Goal: Task Accomplishment & Management: Complete application form

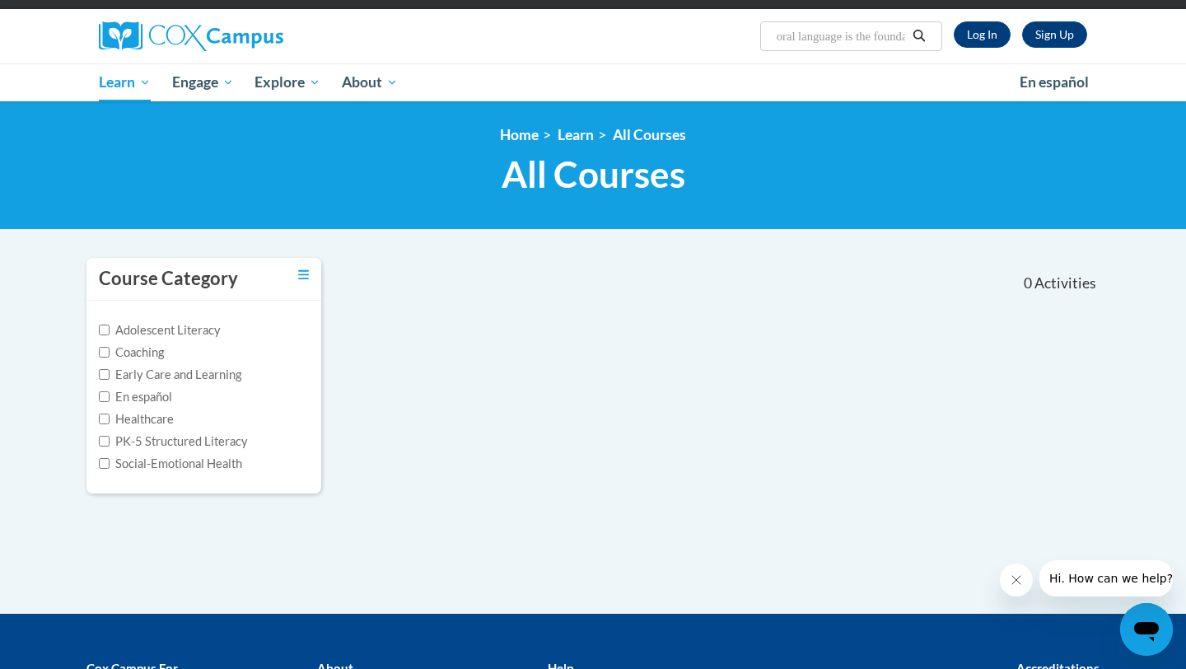
click at [846, 38] on input "oral language is the foundation of literacy" at bounding box center [841, 36] width 132 height 20
click at [896, 36] on input "oral language is the foundation of literacy" at bounding box center [841, 36] width 132 height 20
click at [894, 40] on input "oral lndation of litey" at bounding box center [841, 36] width 132 height 20
click at [894, 40] on input "oral lndation o" at bounding box center [841, 36] width 132 height 20
type input "o"
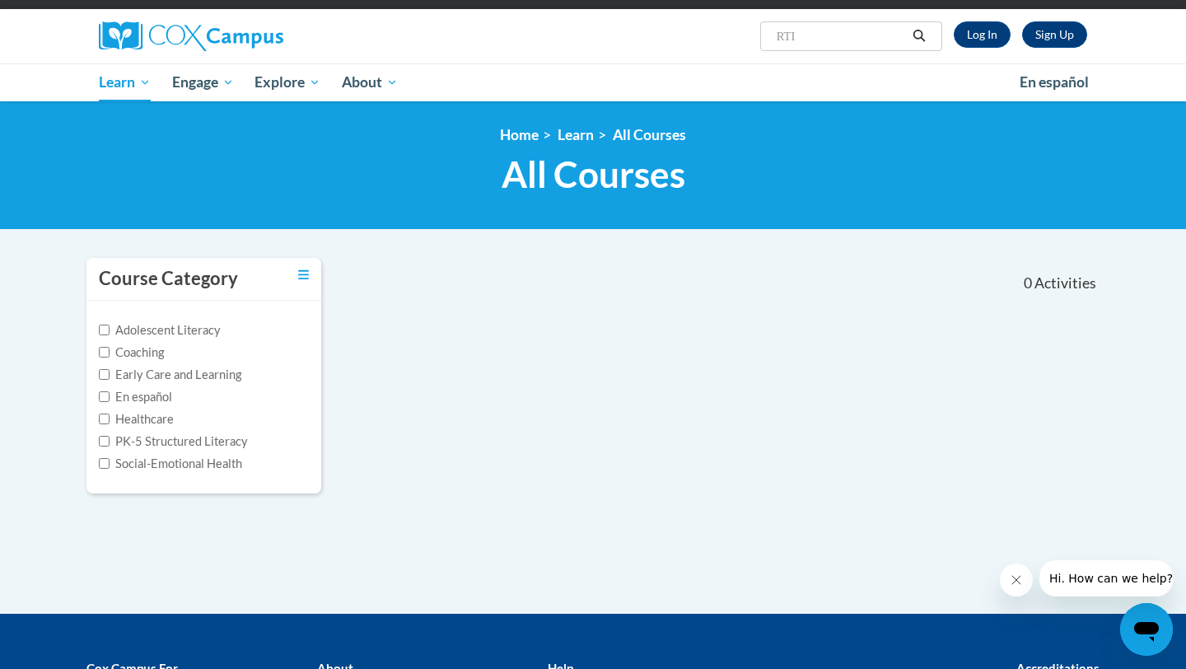
type input "RTI"
click at [918, 37] on icon "Search" at bounding box center [918, 36] width 15 height 12
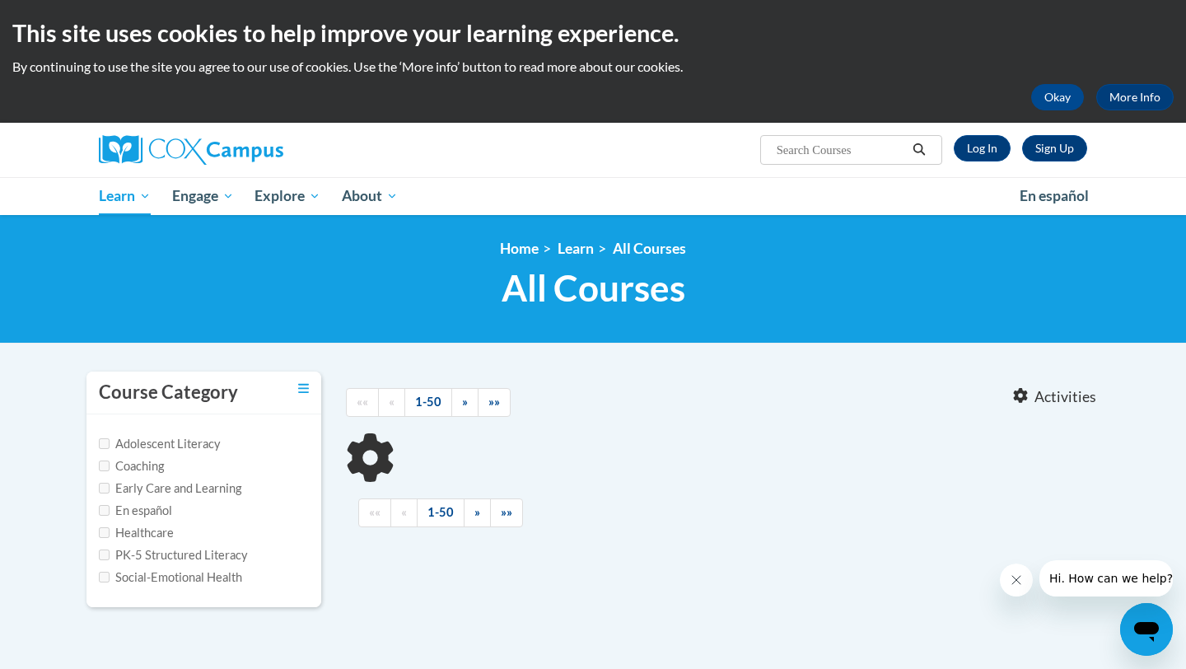
type input "RTI"
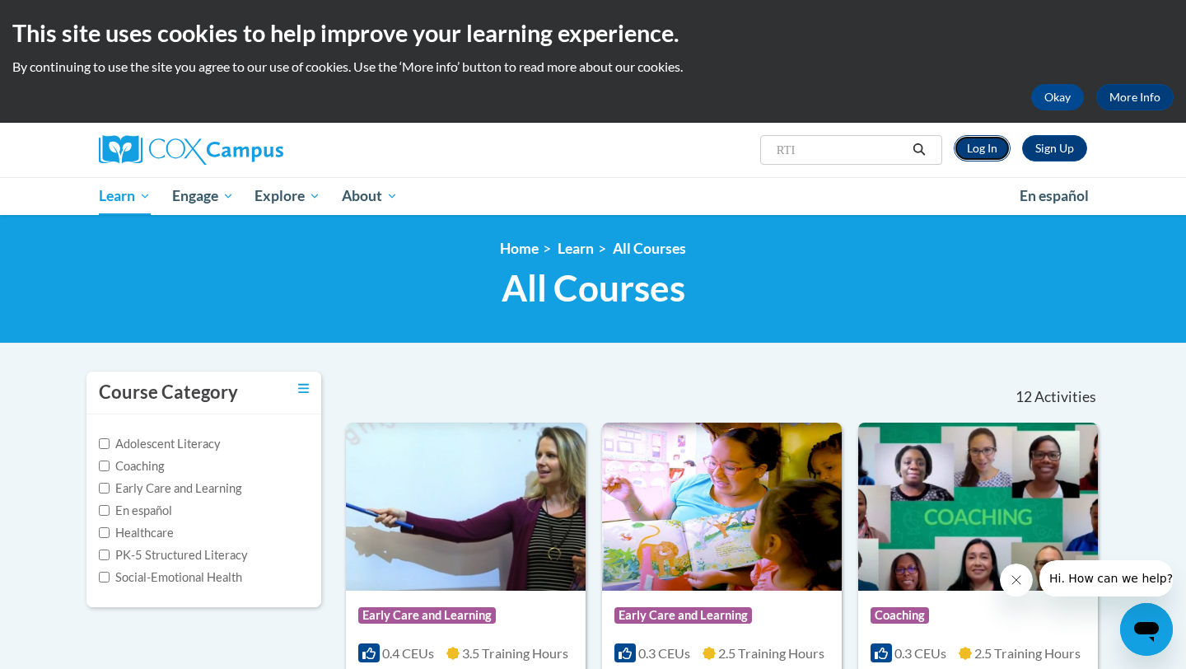
click at [996, 159] on link "Log In" at bounding box center [981, 148] width 57 height 26
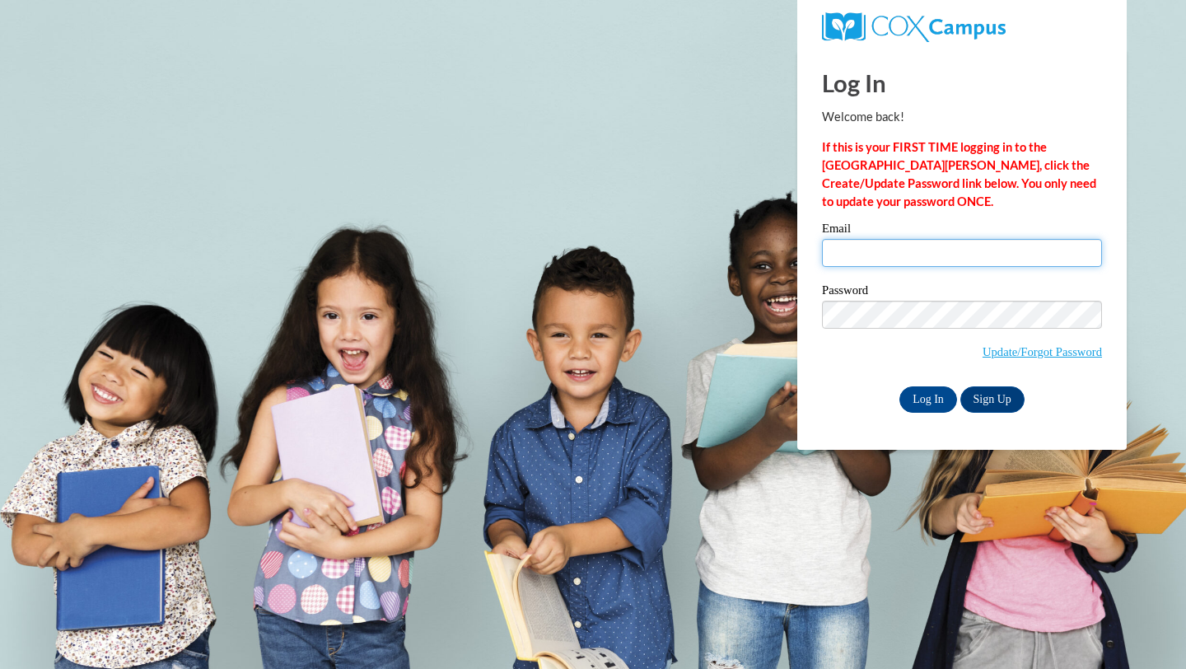
click at [903, 255] on input "Email" at bounding box center [962, 253] width 280 height 28
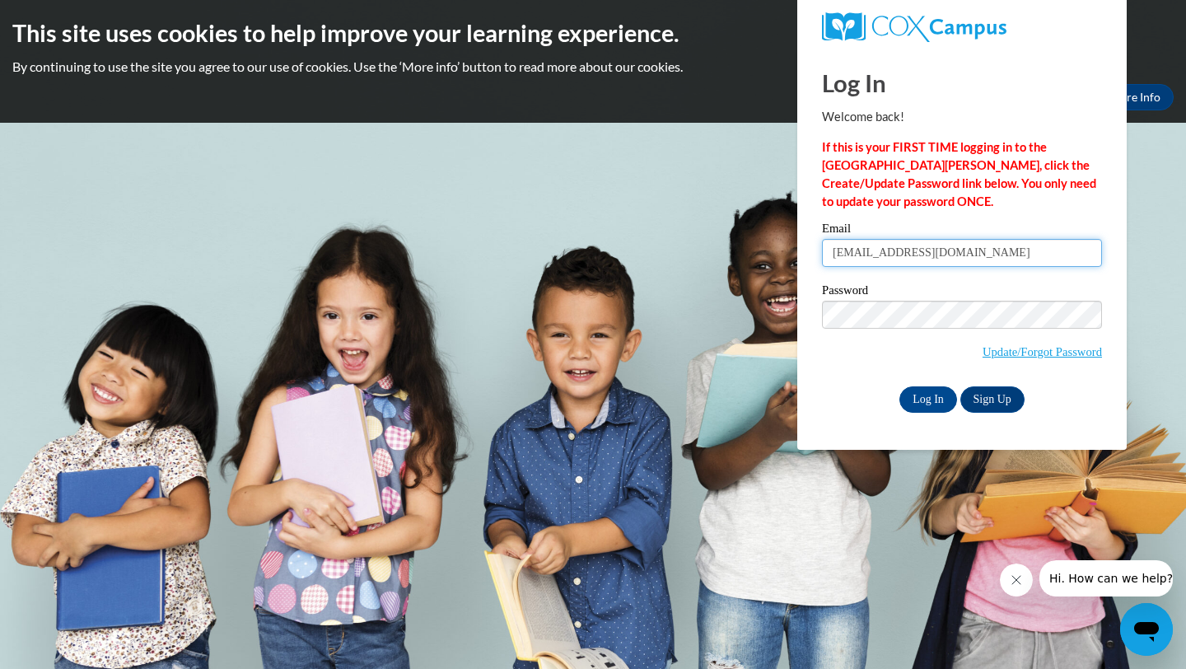
type input "hbrouch@sasd.net"
click at [934, 398] on input "Log In" at bounding box center [928, 399] width 58 height 26
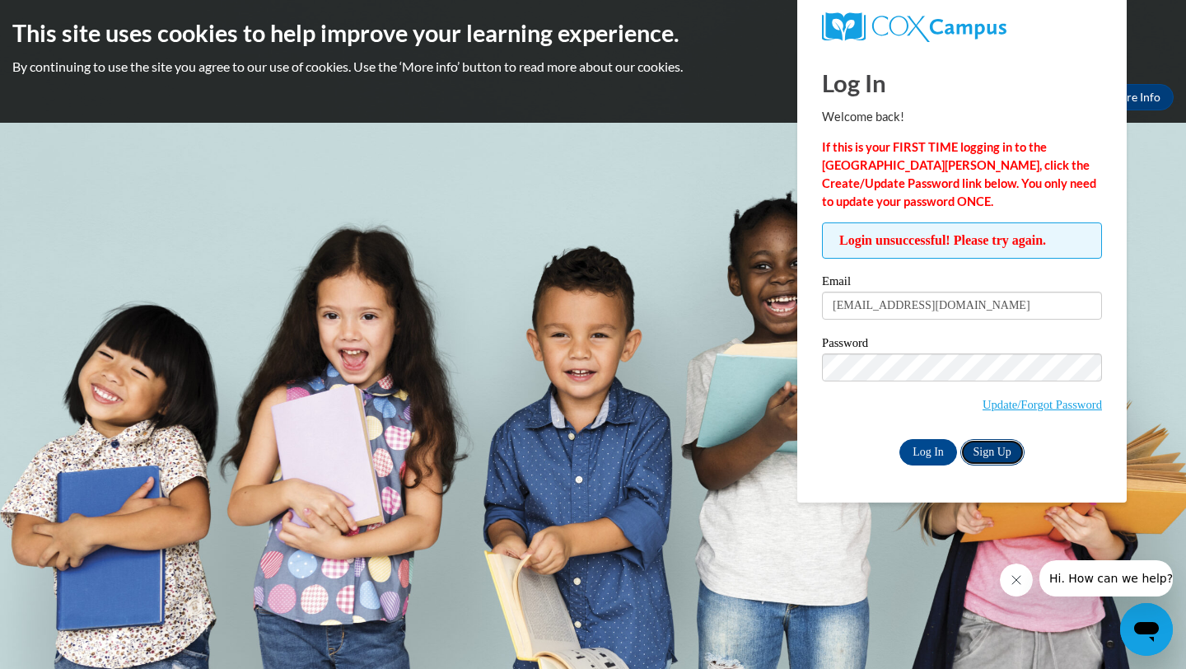
click at [1004, 455] on link "Sign Up" at bounding box center [992, 452] width 64 height 26
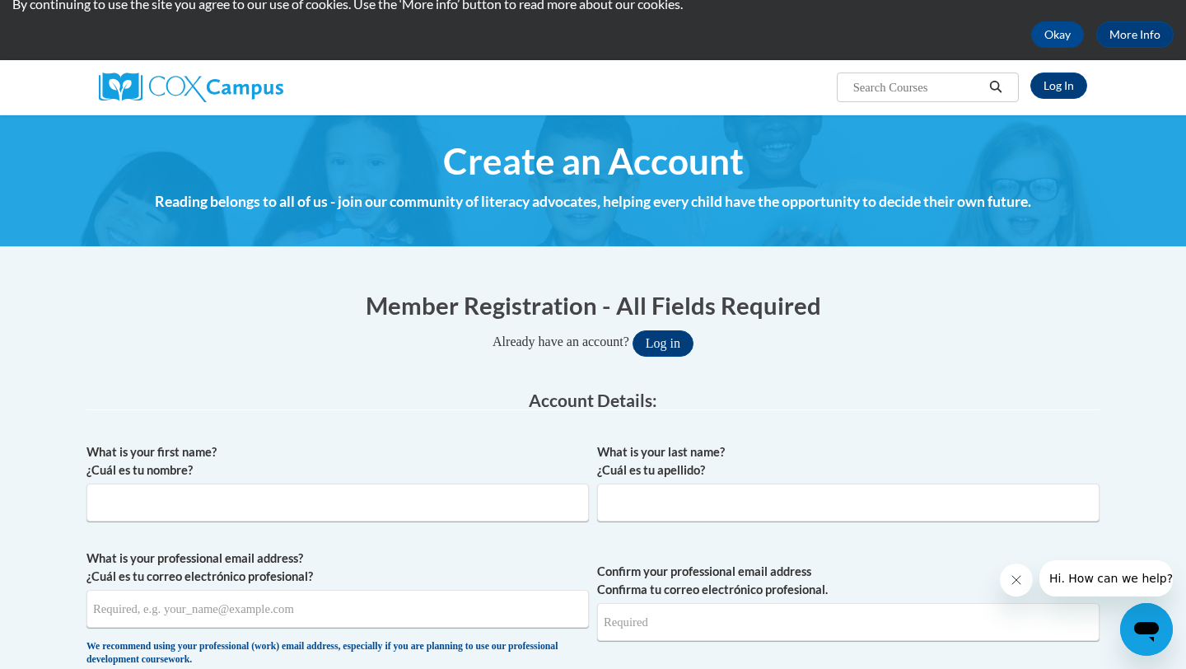
scroll to position [92, 0]
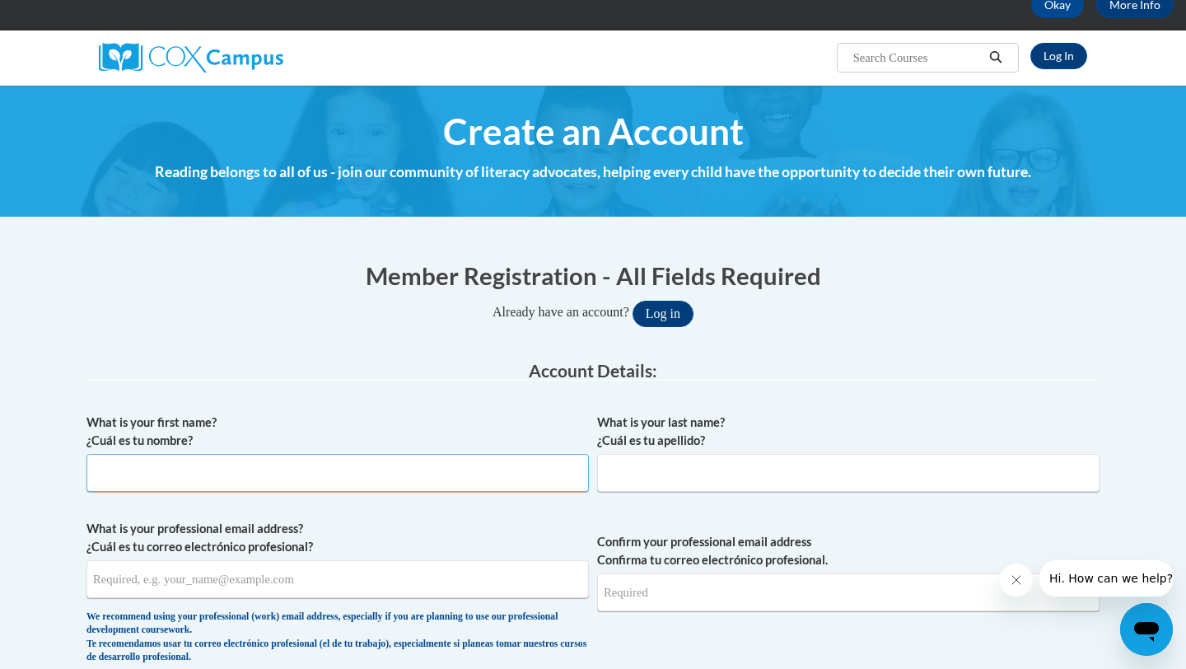
click at [192, 461] on input "What is your first name? ¿Cuál es tu nombre?" at bounding box center [337, 473] width 502 height 38
type input "Hanna"
click at [652, 471] on input "What is your last name? ¿Cuál es tu apellido?" at bounding box center [848, 473] width 502 height 38
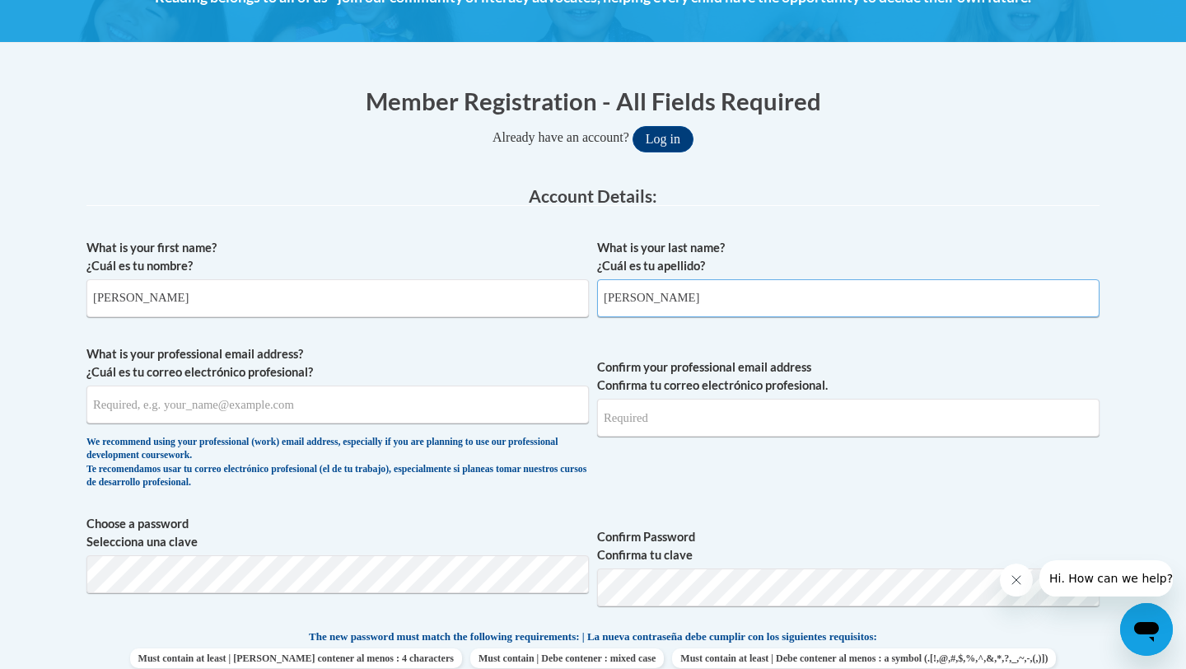
scroll to position [277, 0]
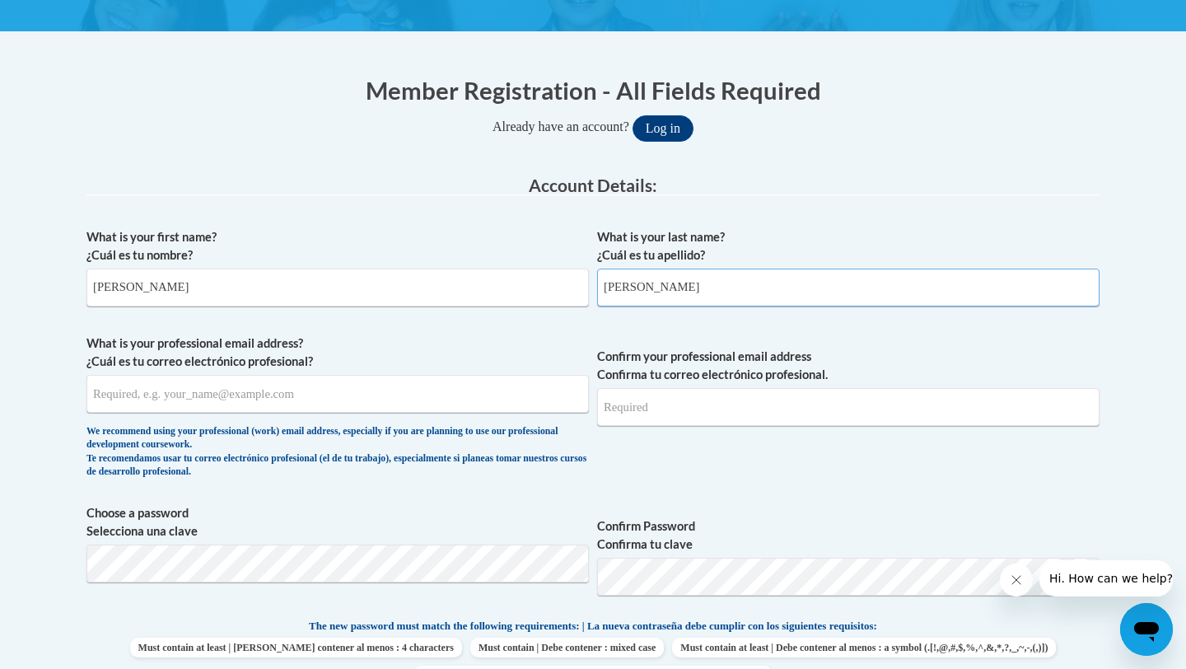
type input "Brouch"
click at [316, 394] on input "What is your professional email address? ¿Cuál es tu correo electrónico profesi…" at bounding box center [337, 394] width 502 height 38
type input "hbrouch@sasd.net"
click at [693, 399] on input "Confirm your professional email address Confirma tu correo electrónico profesio…" at bounding box center [848, 407] width 502 height 38
type input "hbrouch@sasd.net"
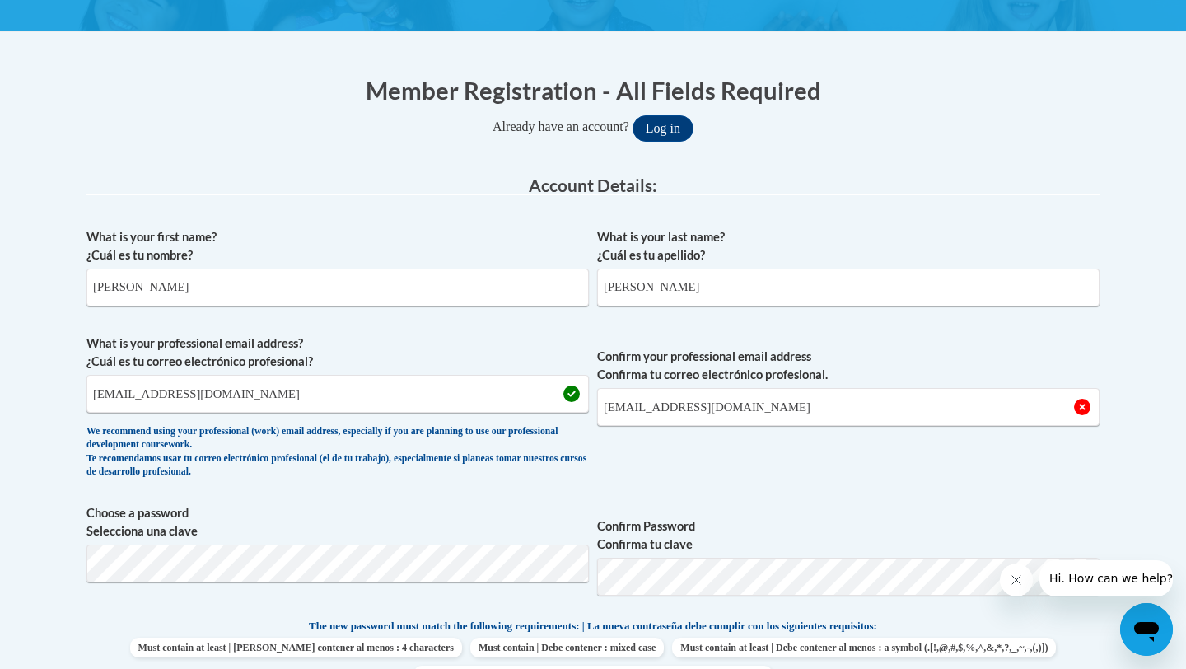
click at [806, 231] on label "What is your last name? ¿Cuál es tu apellido?" at bounding box center [848, 246] width 502 height 36
click at [806, 268] on input "Brouch" at bounding box center [848, 287] width 502 height 38
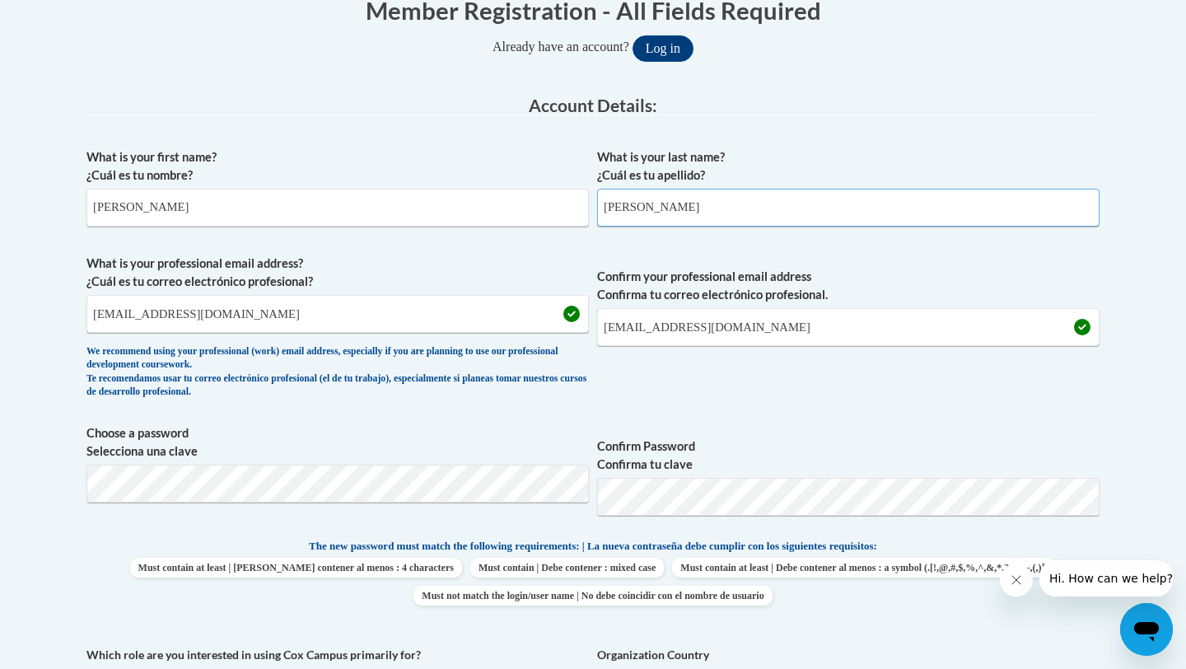
scroll to position [360, 0]
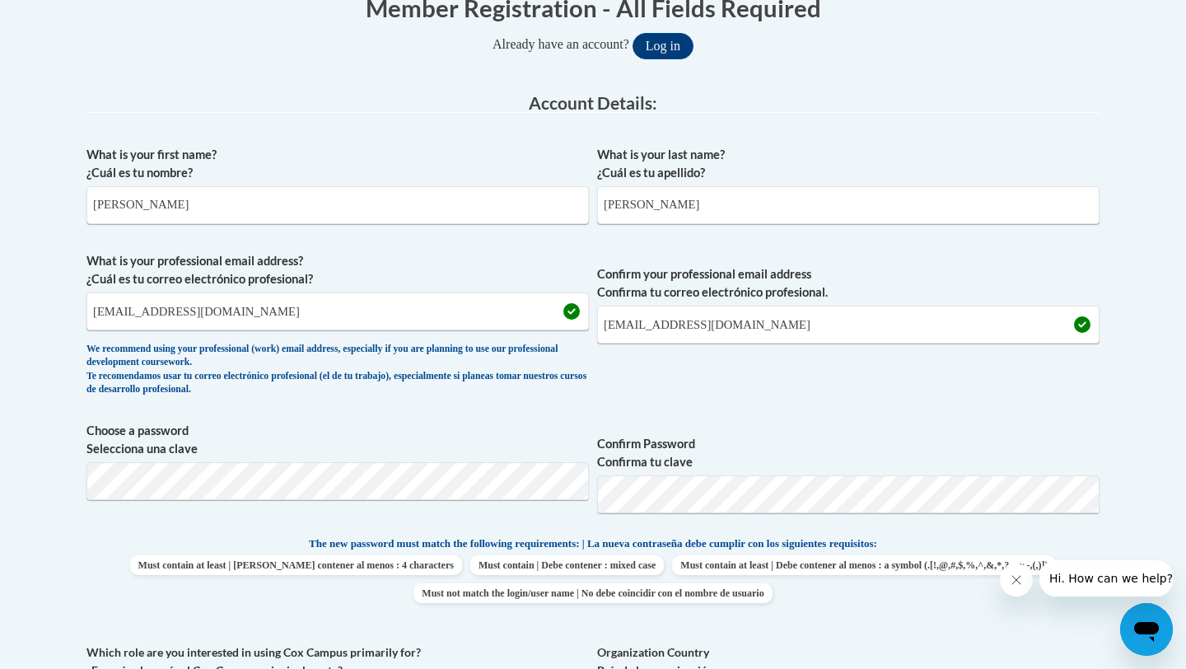
click at [827, 458] on label "Confirm Password Confirma tu clave" at bounding box center [848, 453] width 502 height 36
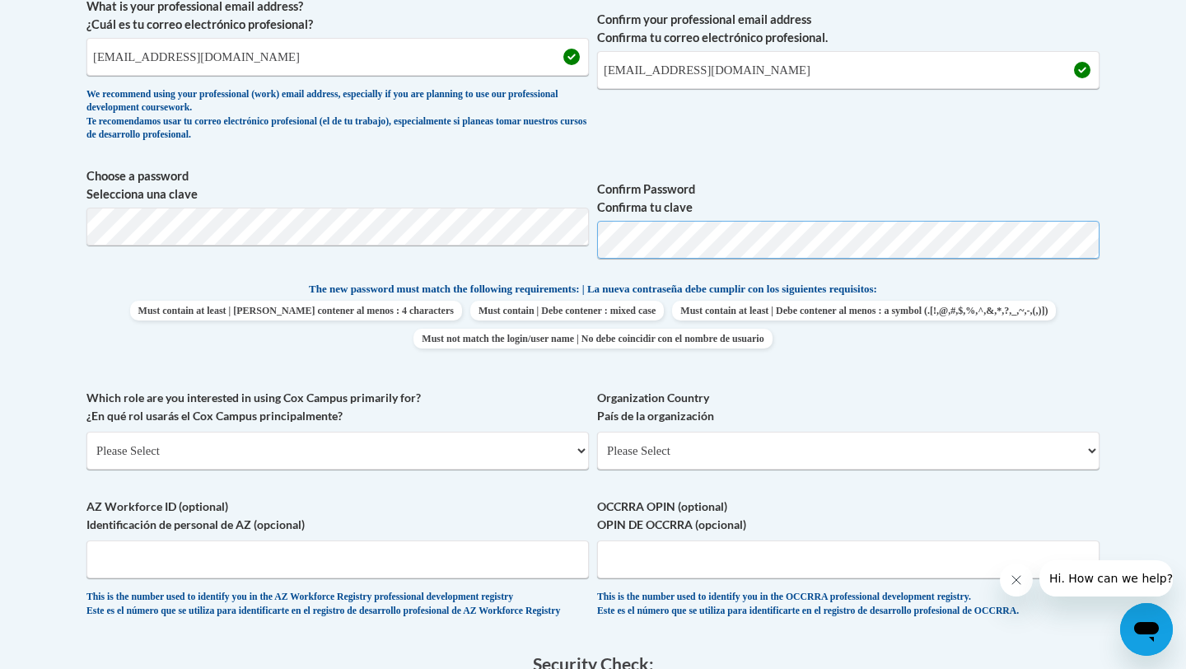
scroll to position [617, 0]
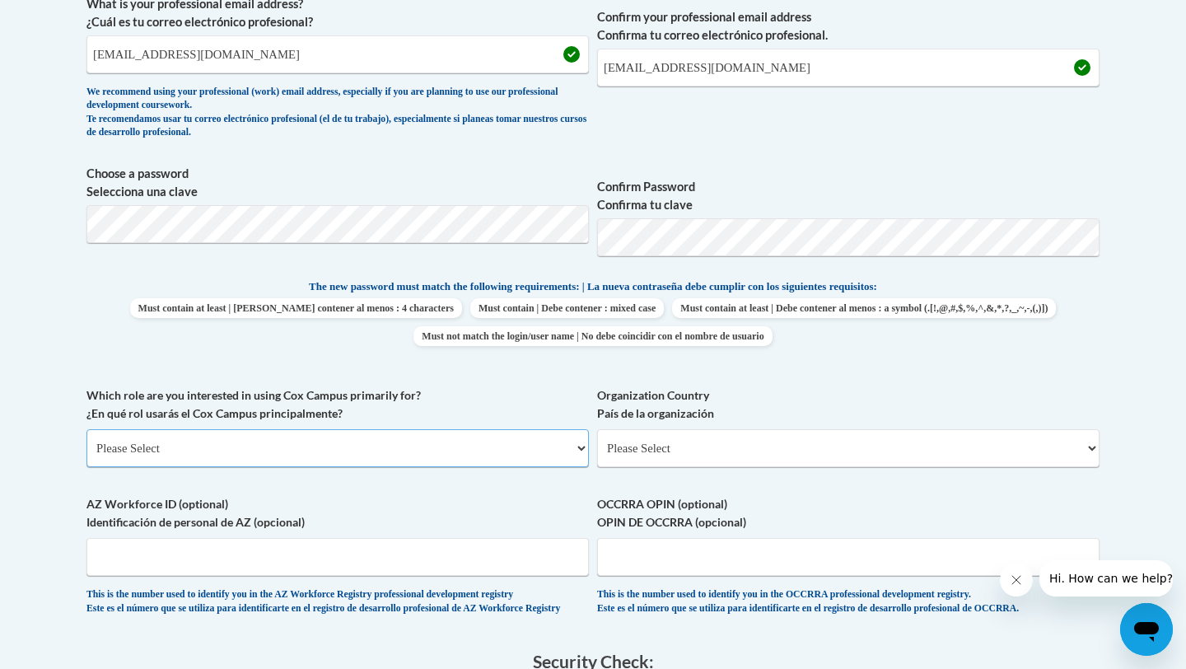
click at [324, 444] on select "Please Select College/University | Colegio/Universidad Community/Nonprofit Part…" at bounding box center [337, 448] width 502 height 38
select select "fbf2d438-af2f-41f8-98f1-81c410e29de3"
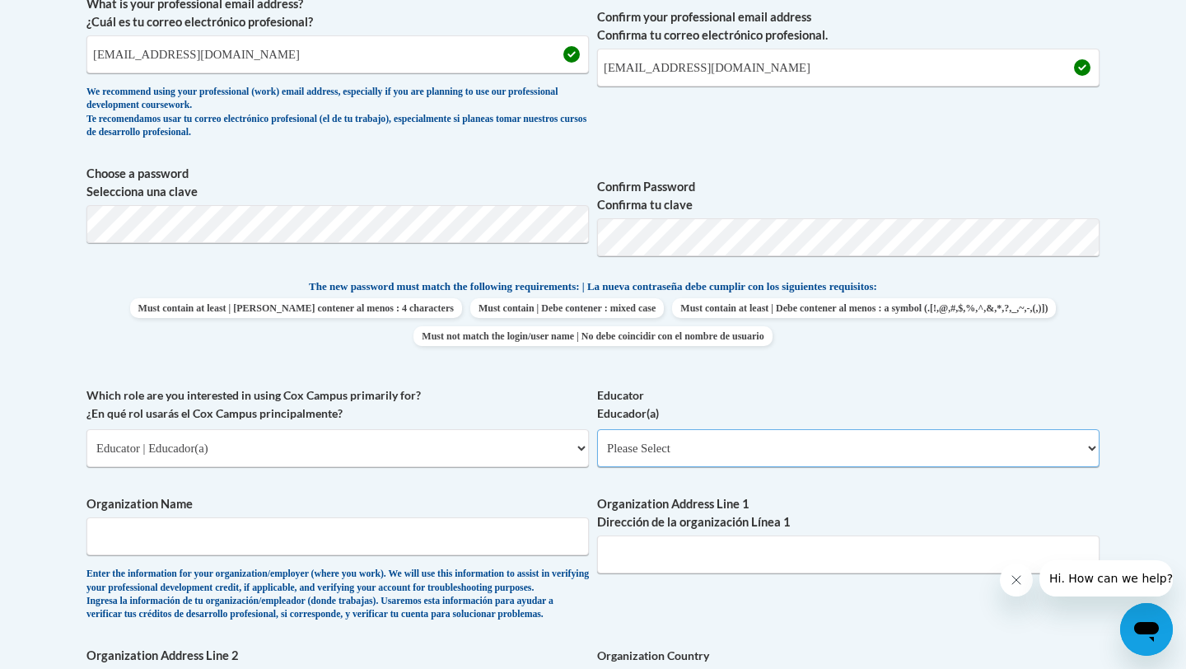
click at [641, 442] on select "Please Select Early Learning/Daycare Teacher/Family Home Care Provider | Maestr…" at bounding box center [848, 448] width 502 height 38
select select "8e40623d-54d0-45cd-9f92-5df65cd3f8cf"
click at [422, 538] on input "Organization Name" at bounding box center [337, 536] width 502 height 38
type input "Wilson Elementary"
click at [445, 510] on label "Organization Name" at bounding box center [337, 504] width 502 height 18
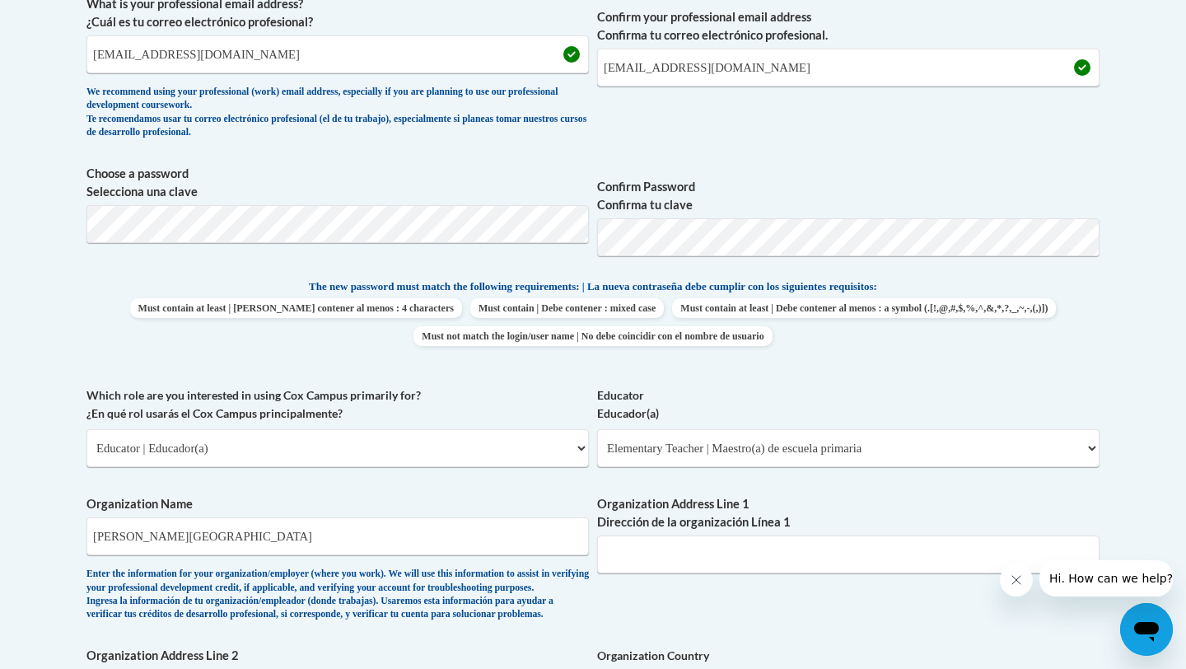
click at [445, 517] on input "Wilson Elementary" at bounding box center [337, 536] width 502 height 38
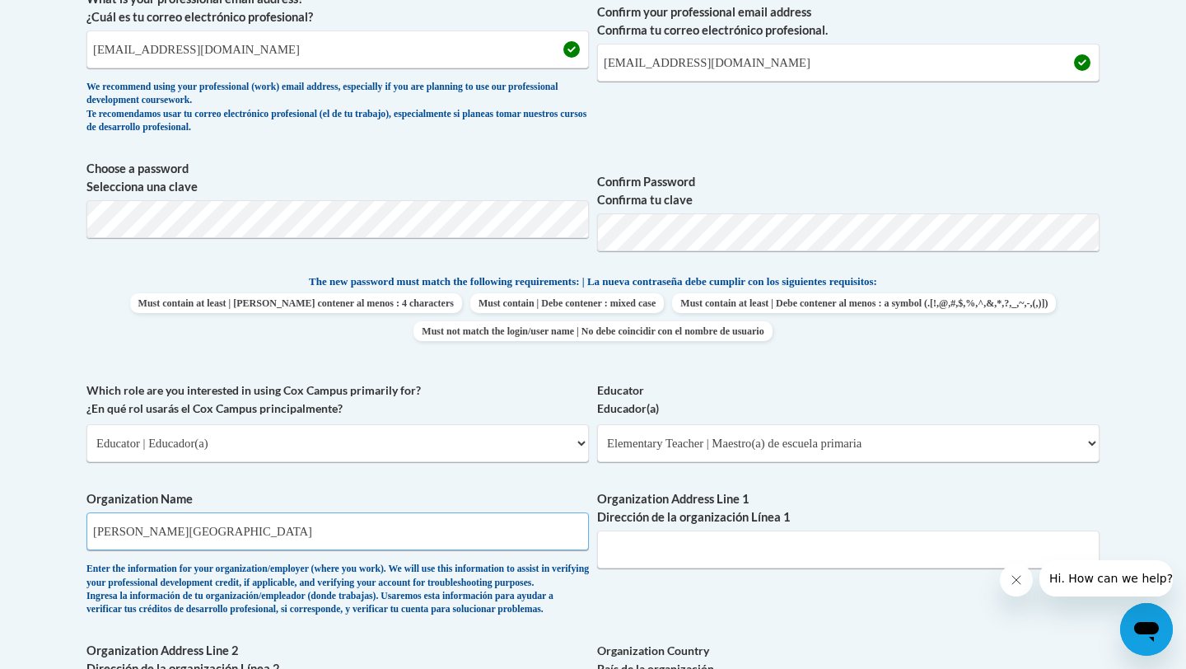
scroll to position [654, 0]
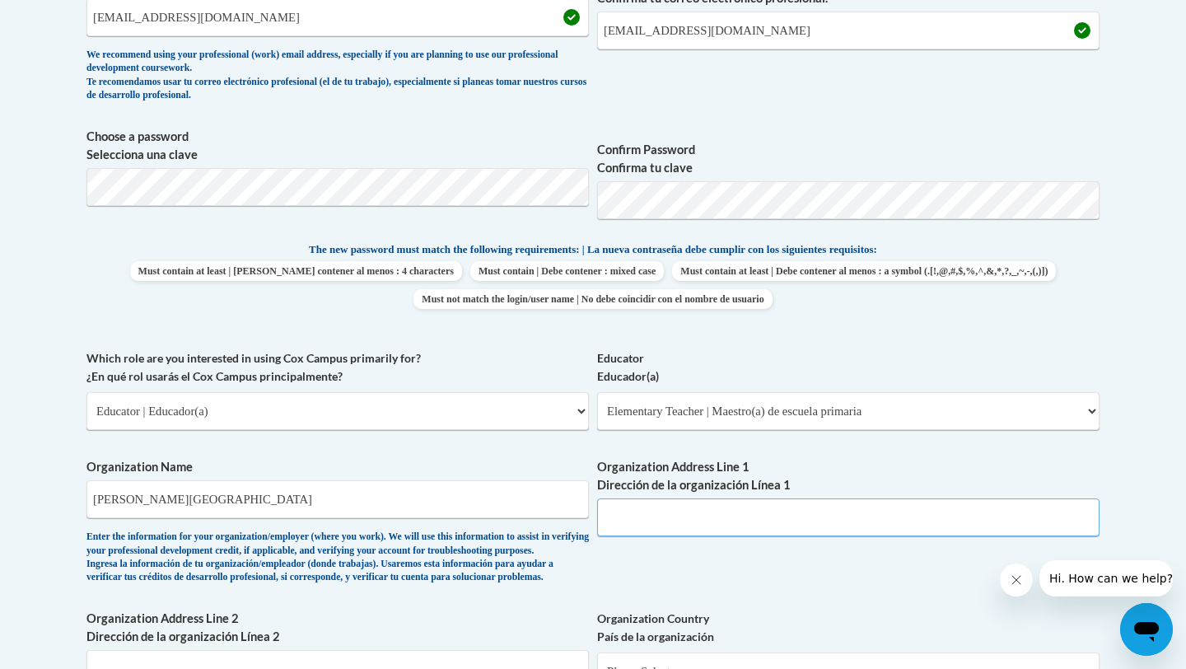
click at [631, 528] on input "Organization Address Line 1 Dirección de la organización Línea 1" at bounding box center [848, 517] width 502 height 38
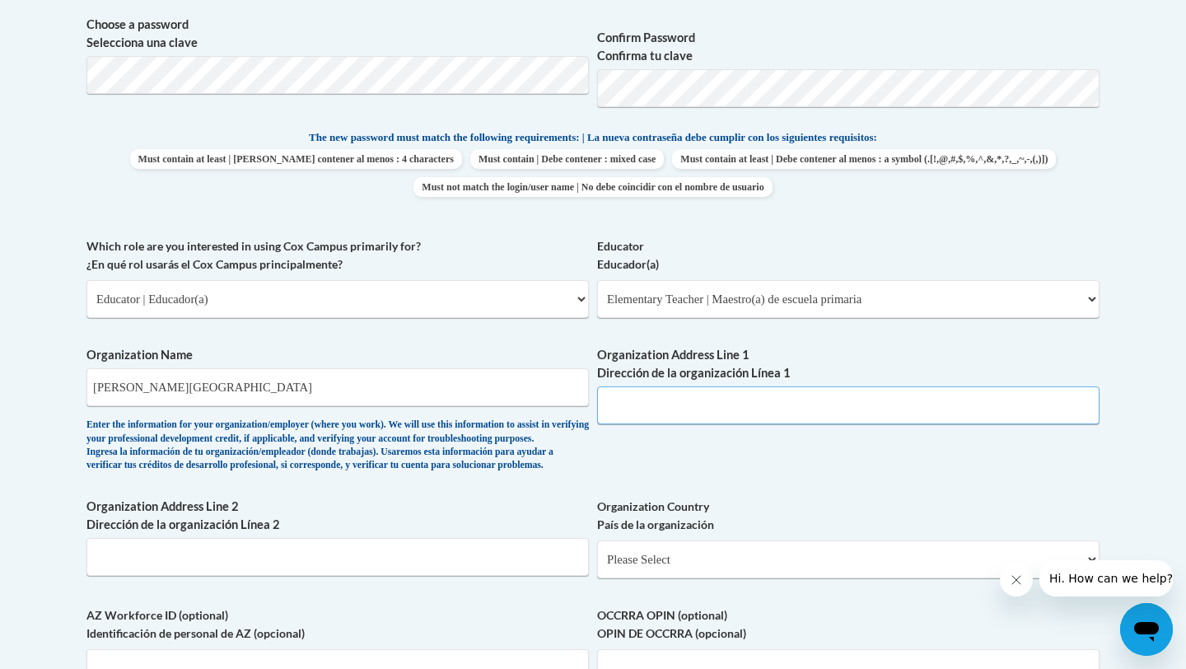
scroll to position [772, 0]
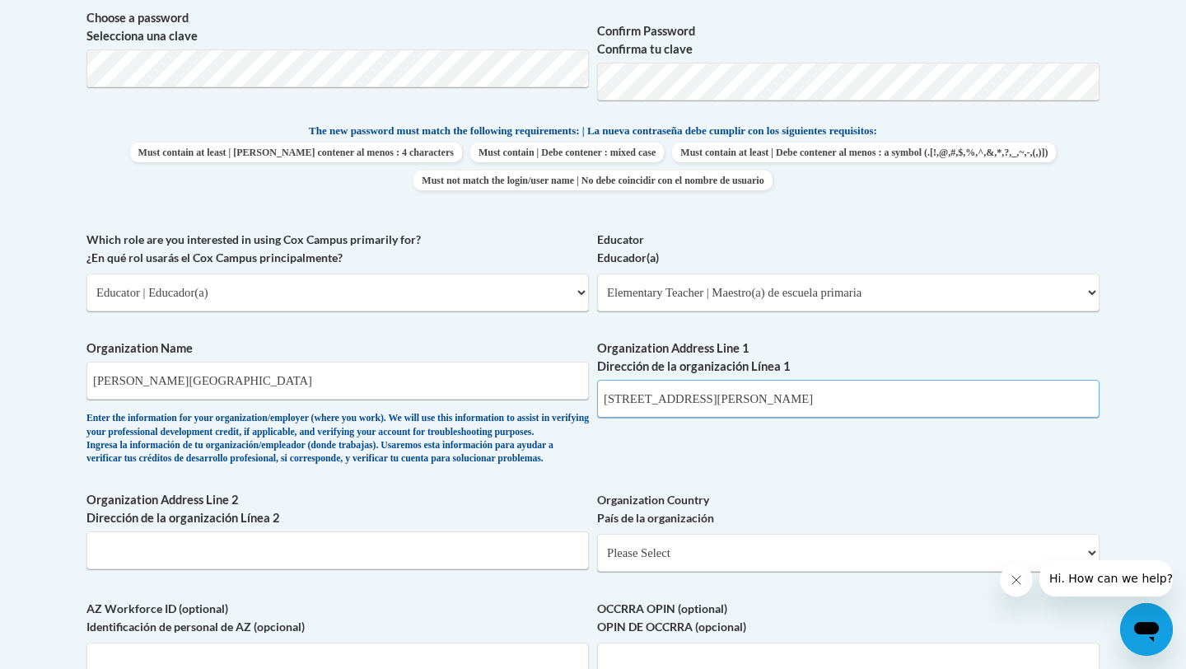
type input "1625 Wilson Ave"
click at [706, 473] on div "What is your first name? ¿Cuál es tu nombre? Hanna What is your last name? ¿Cuá…" at bounding box center [592, 230] width 1013 height 1011
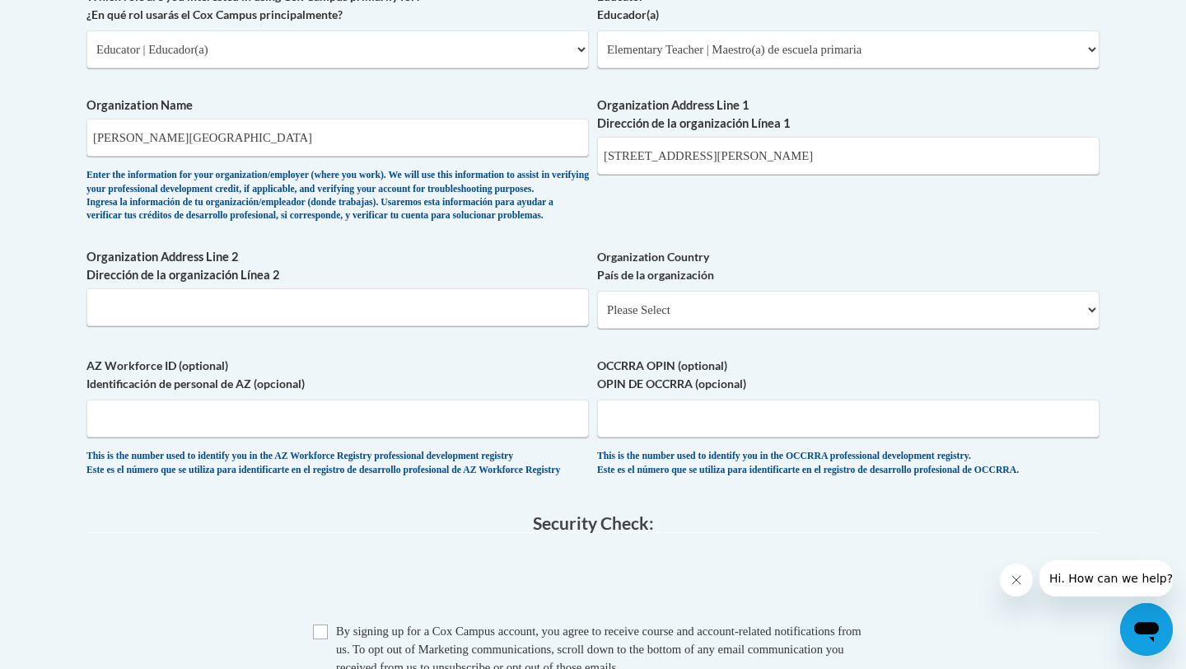
scroll to position [1024, 0]
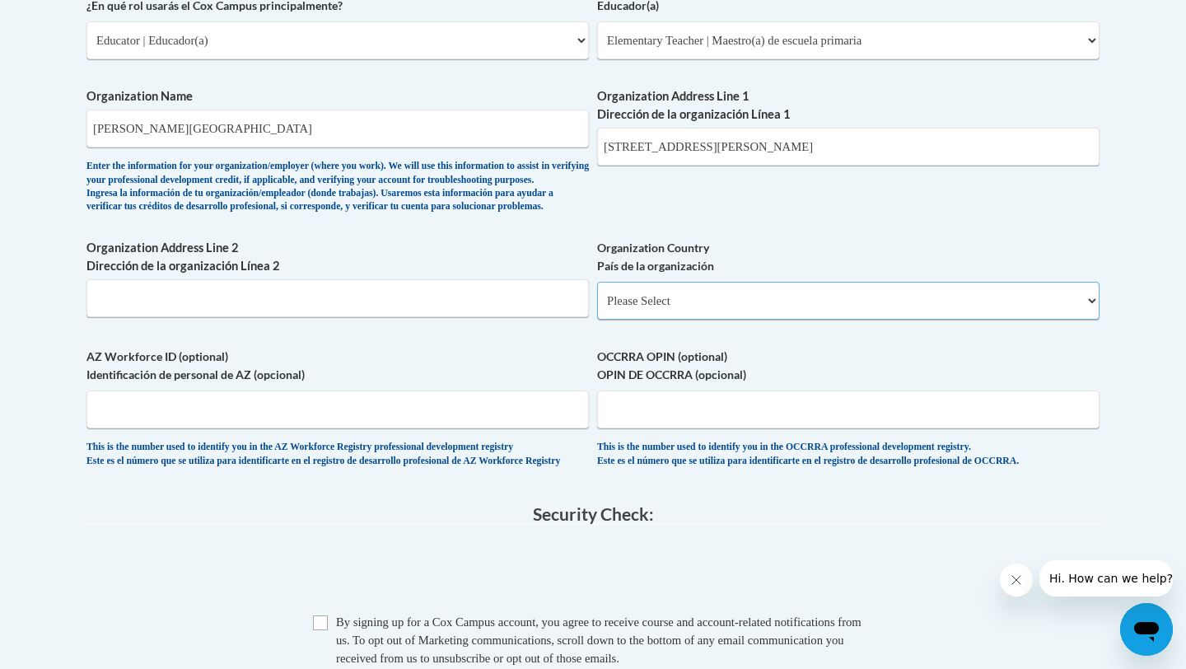
click at [755, 319] on select "Please Select United States | Estados Unidos Outside of the United States | Fue…" at bounding box center [848, 301] width 502 height 38
select select "ad49bcad-a171-4b2e-b99c-48b446064914"
select select
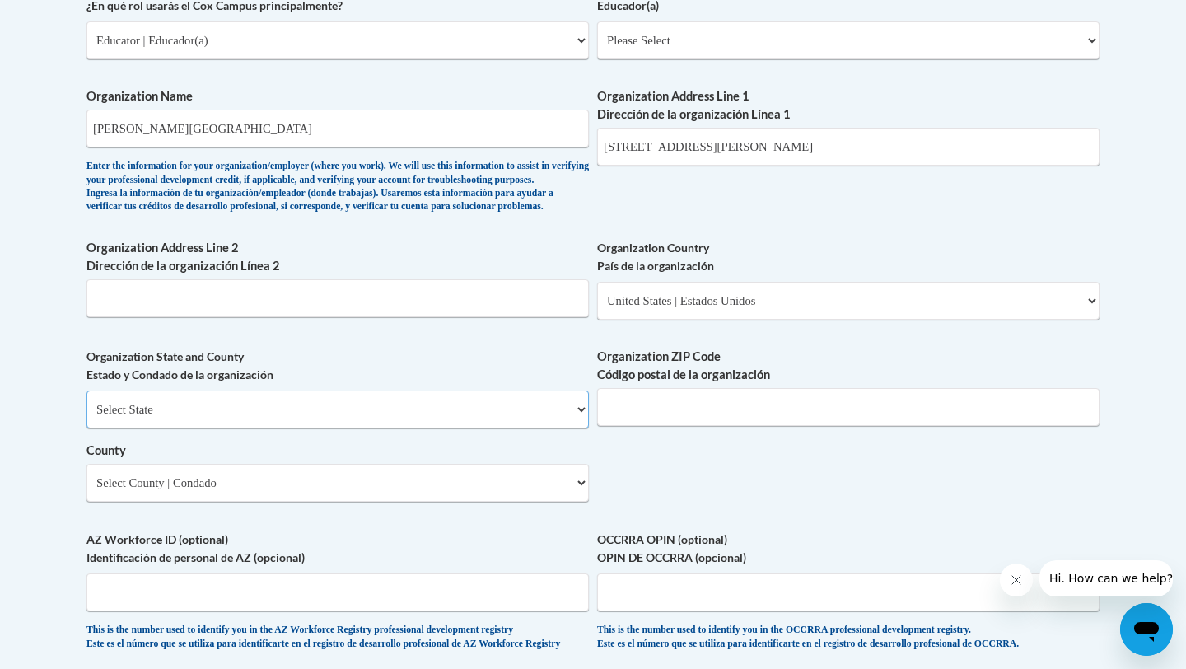
click at [399, 427] on select "Select State Alabama Alaska Arizona Arkansas California Colorado Connecticut De…" at bounding box center [337, 409] width 502 height 38
select select "Wisconsin"
click at [269, 500] on select "County" at bounding box center [337, 483] width 502 height 38
click at [269, 501] on select "Select County Adams Ashland Barron Bayfield Brown Buffalo Burnett Calumet Chipp…" at bounding box center [337, 483] width 502 height 38
click at [572, 501] on select "Select County Adams Ashland Barron Bayfield Brown Buffalo Burnett Calumet Chipp…" at bounding box center [337, 483] width 502 height 38
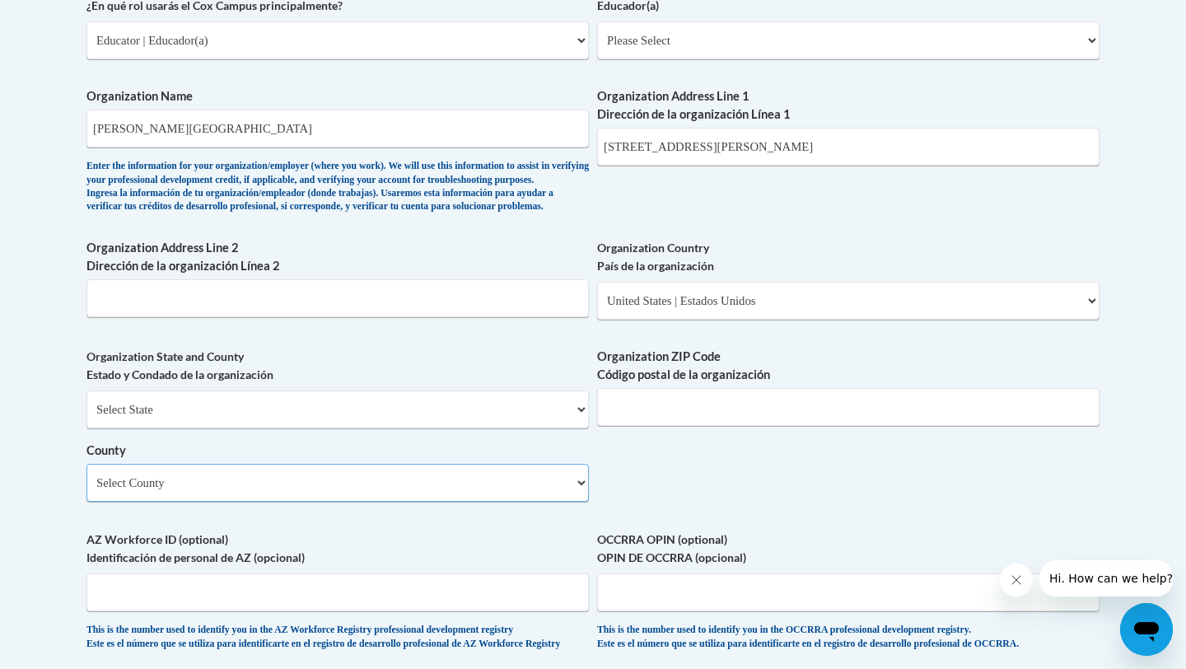
select select "Sheboygan"
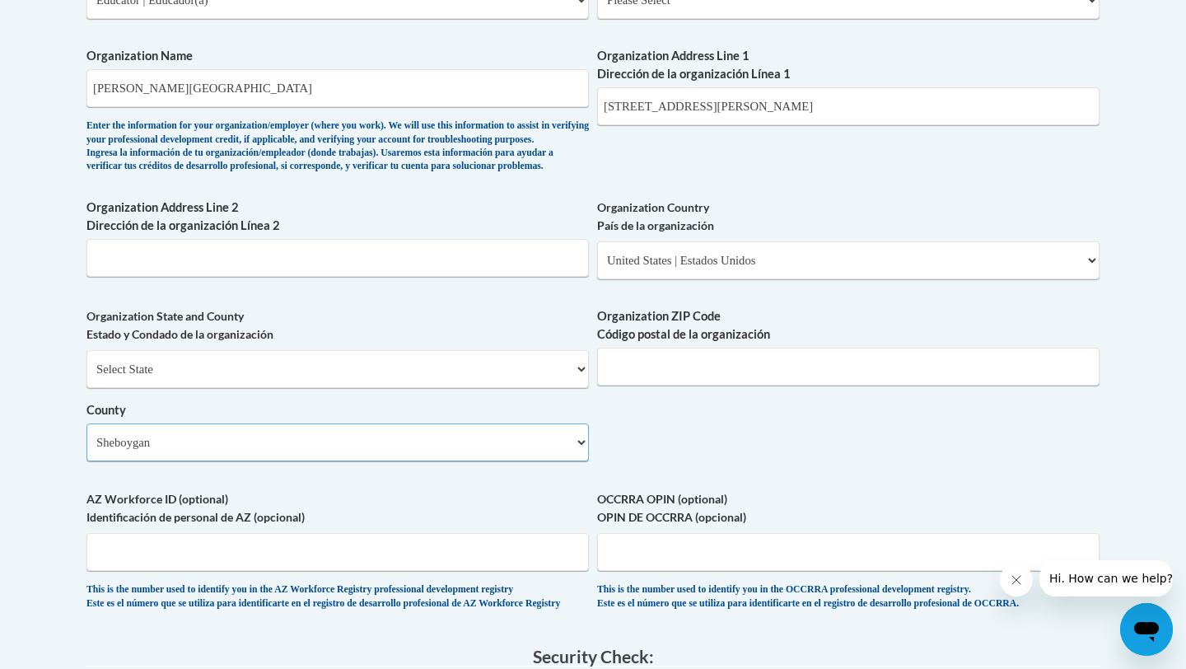
scroll to position [1073, 0]
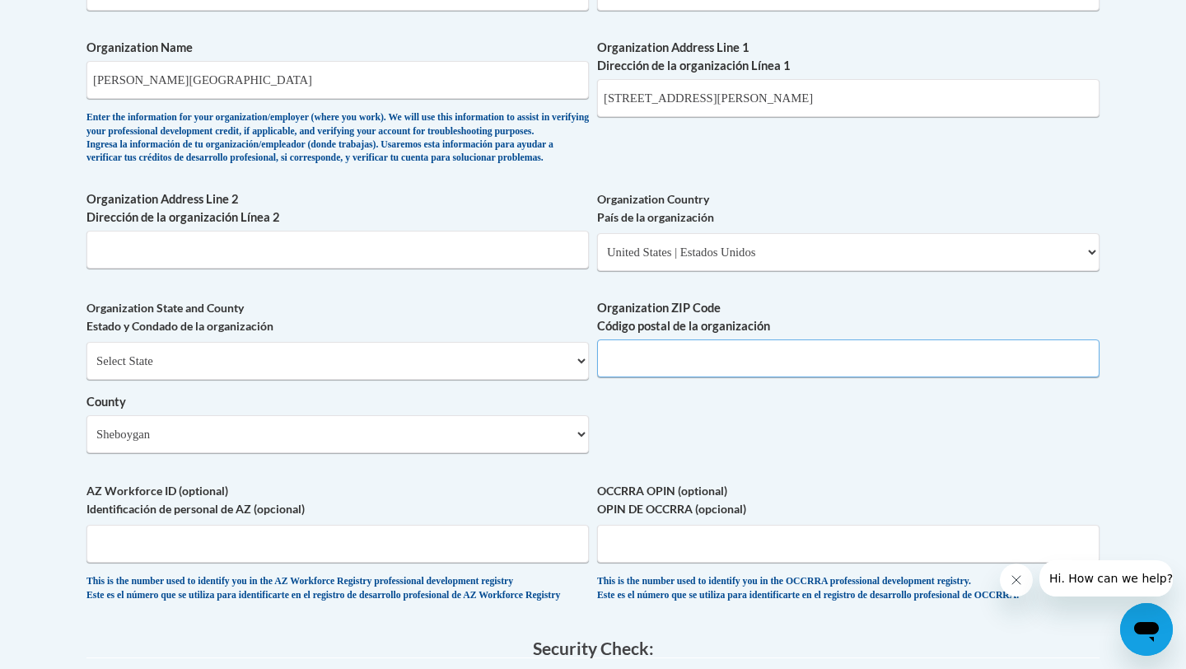
click at [698, 377] on input "Organization ZIP Code Código postal de la organización" at bounding box center [848, 358] width 502 height 38
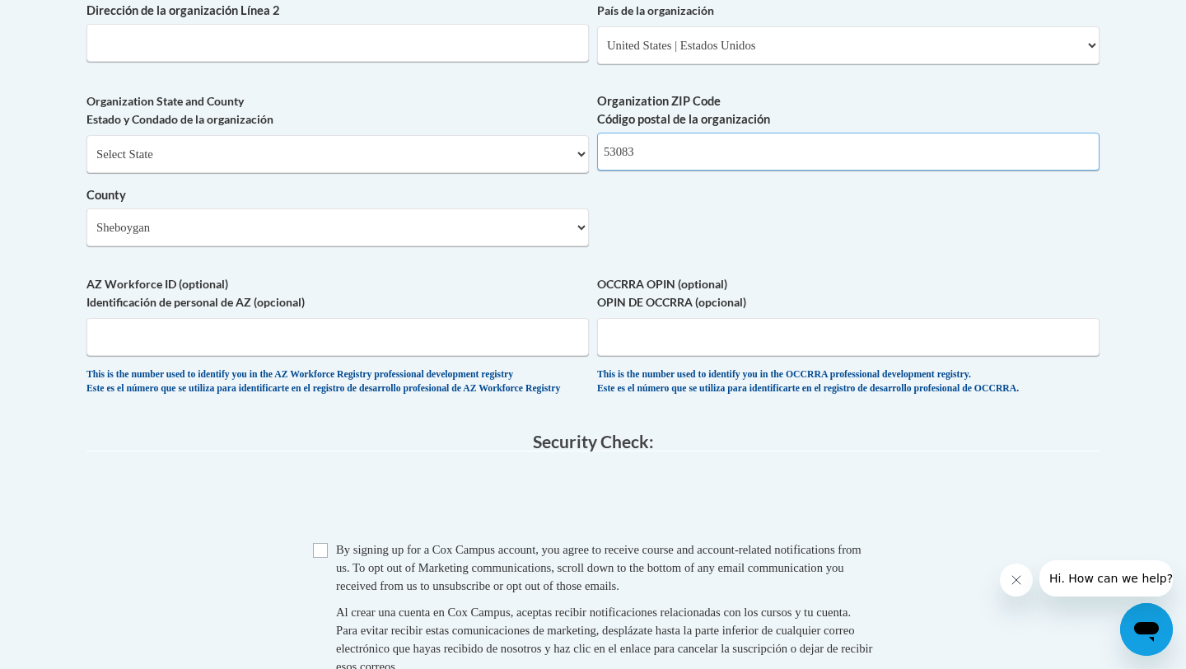
scroll to position [1297, 0]
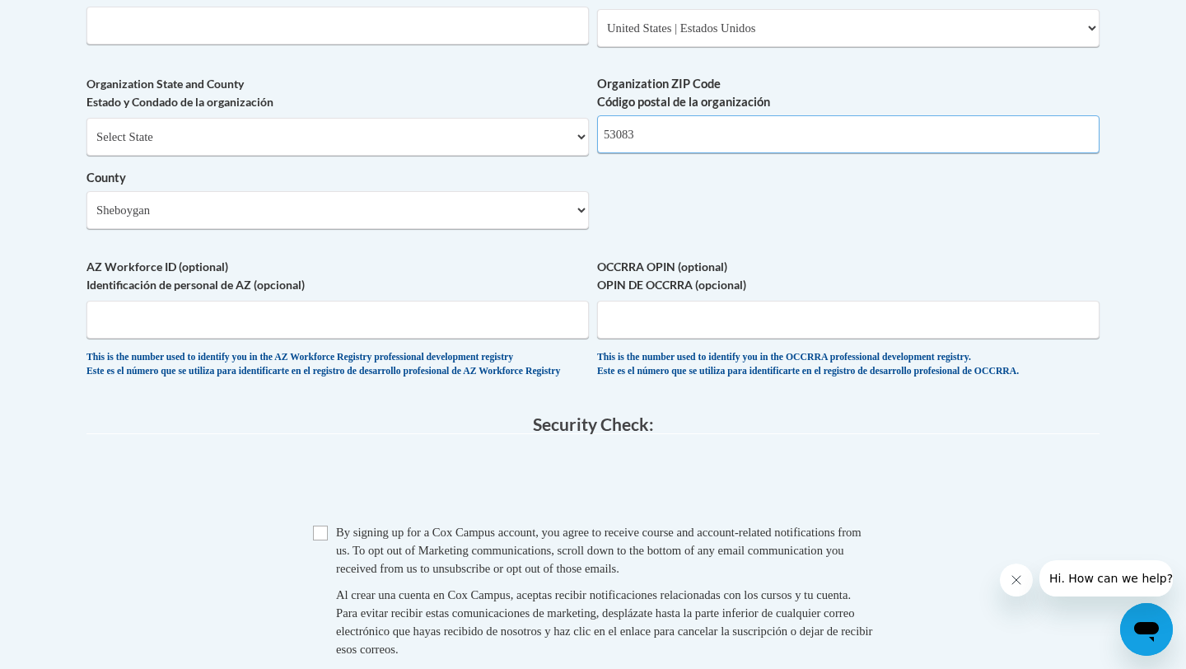
click at [648, 153] on input "53083" at bounding box center [848, 134] width 502 height 38
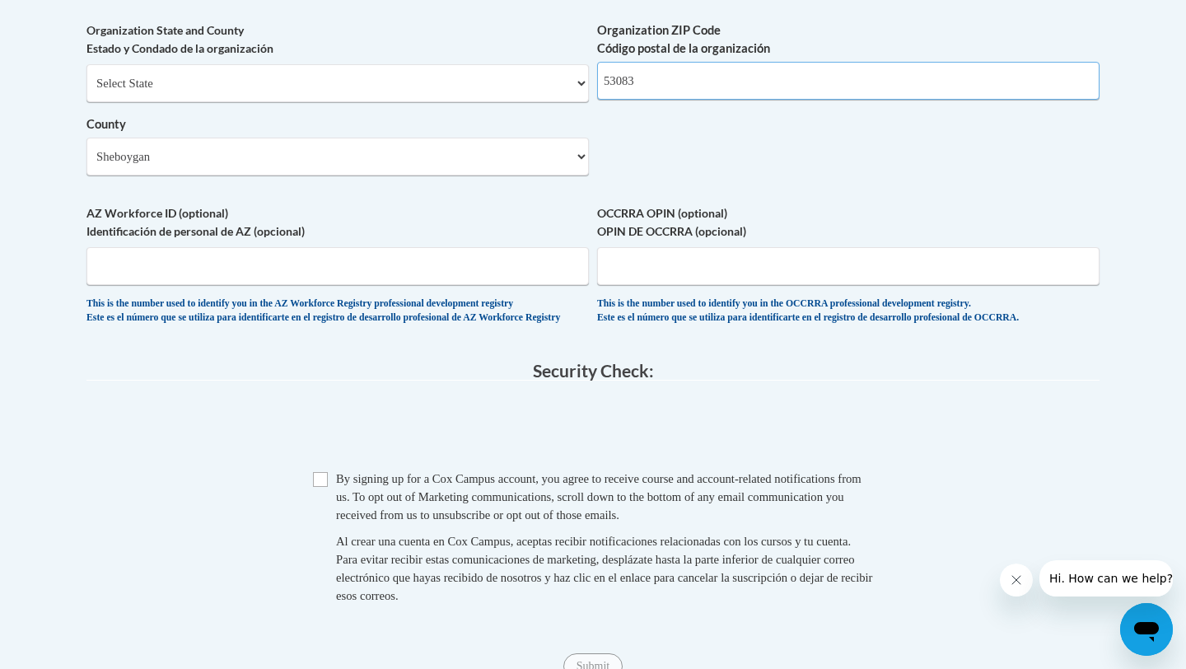
scroll to position [1354, 0]
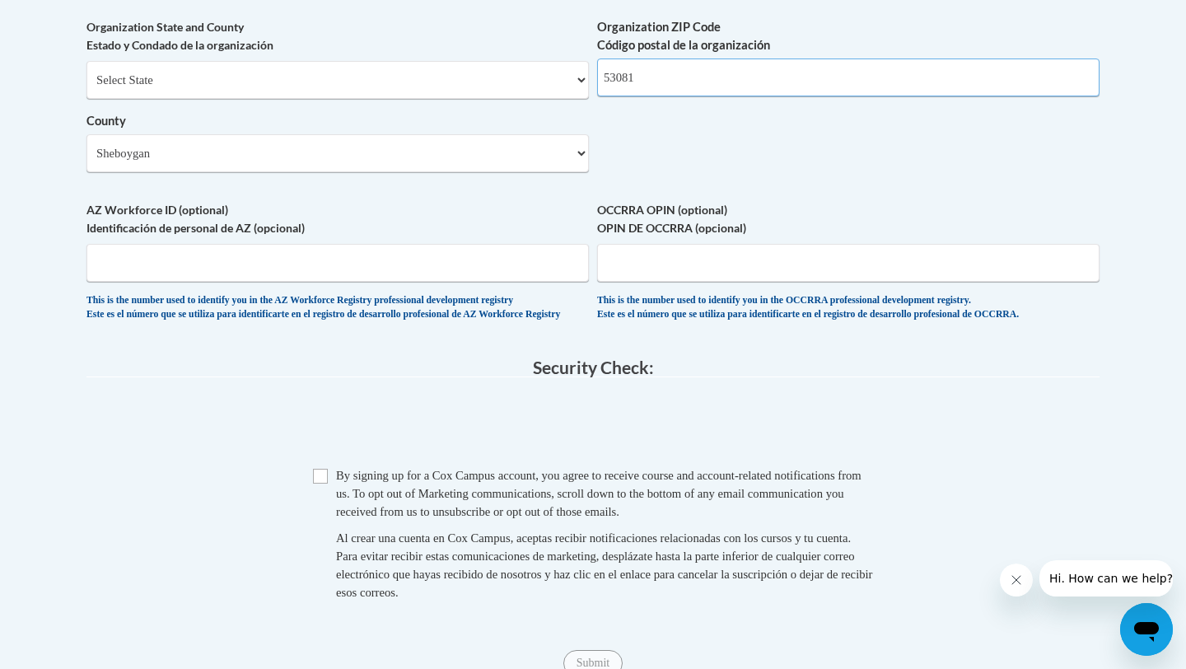
type input "53081"
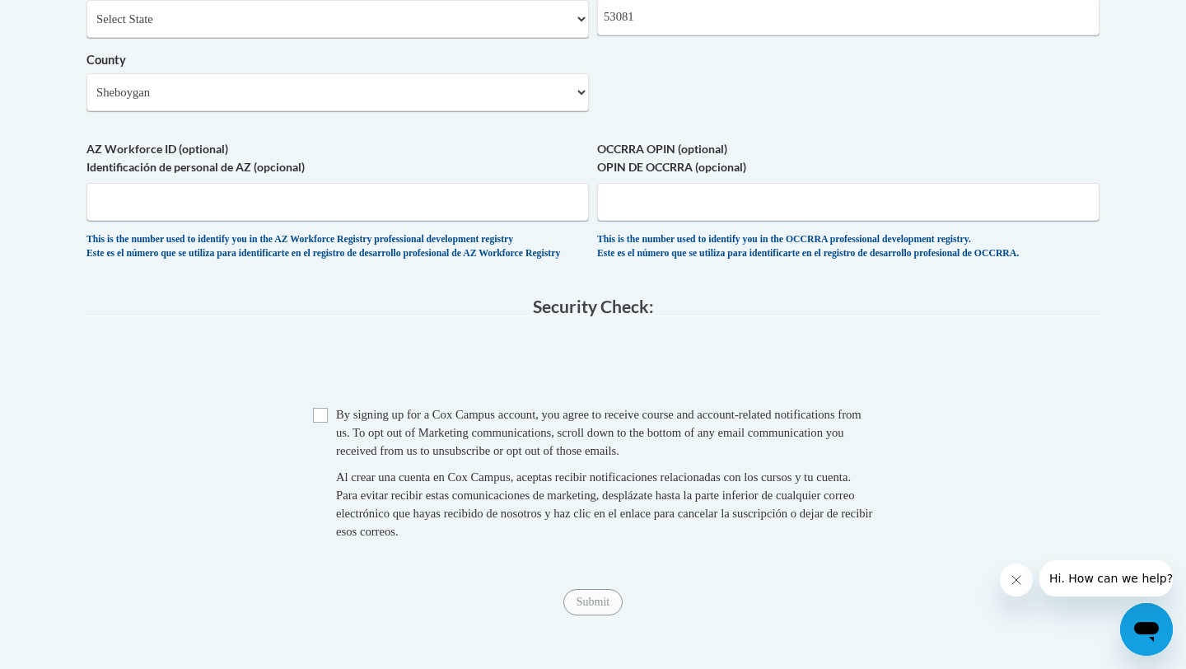
scroll to position [1450, 0]
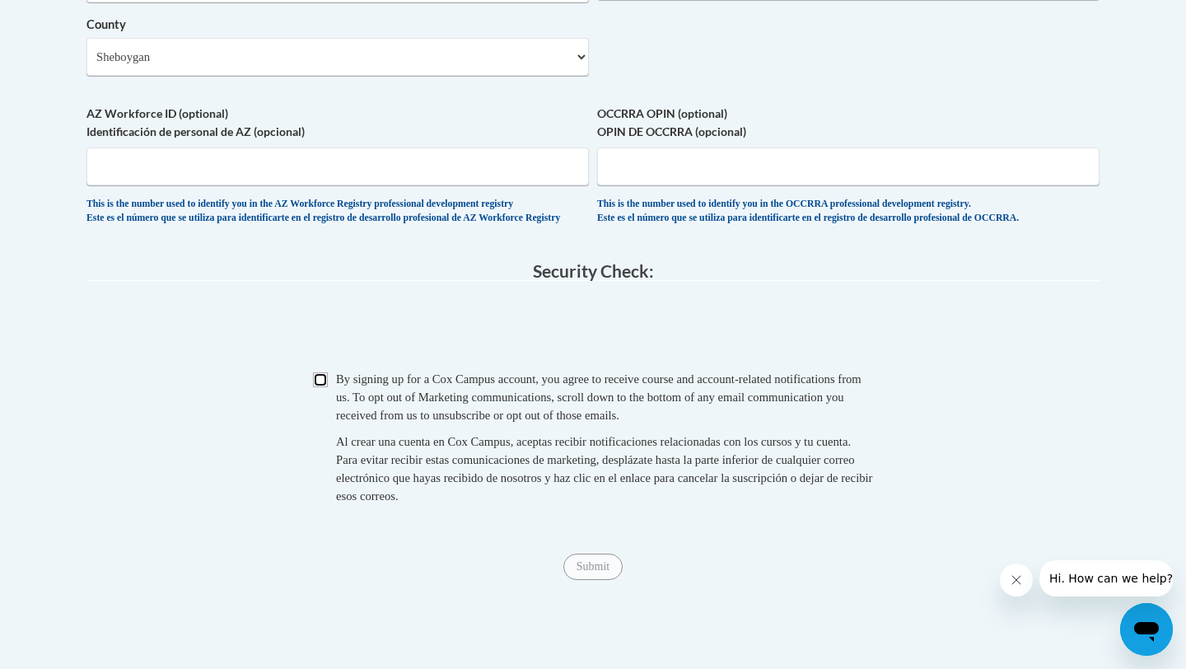
click at [325, 387] on input "Checkbox" at bounding box center [320, 379] width 15 height 15
checkbox input "true"
click at [599, 580] on input "Submit" at bounding box center [592, 566] width 59 height 26
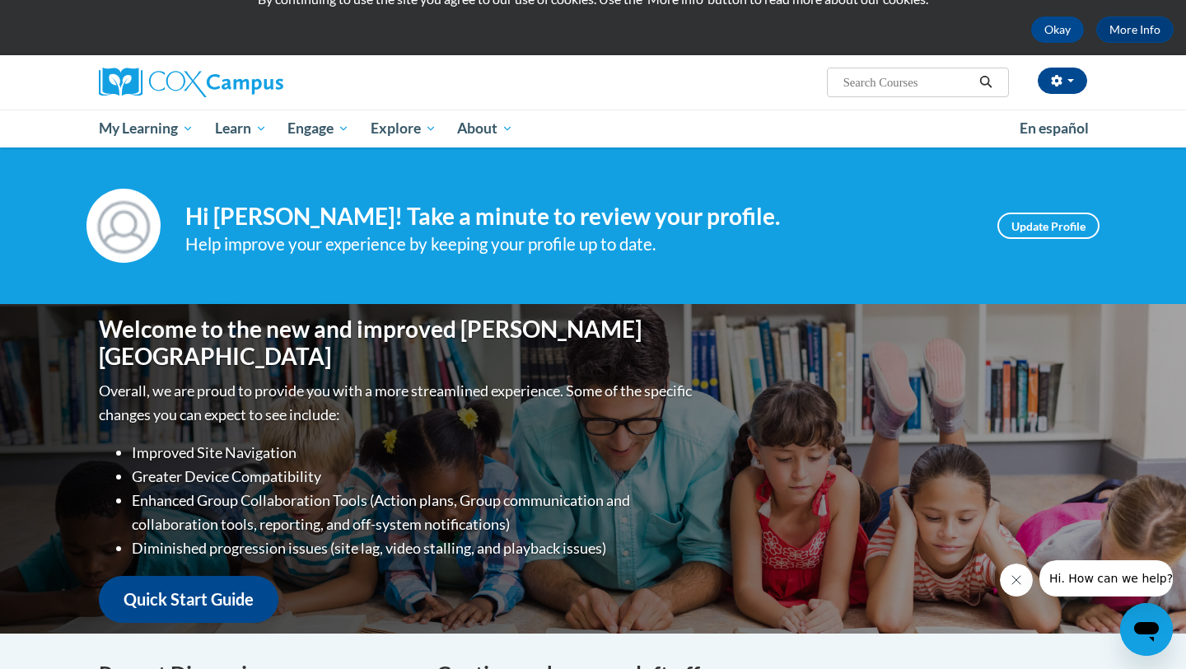
scroll to position [59, 0]
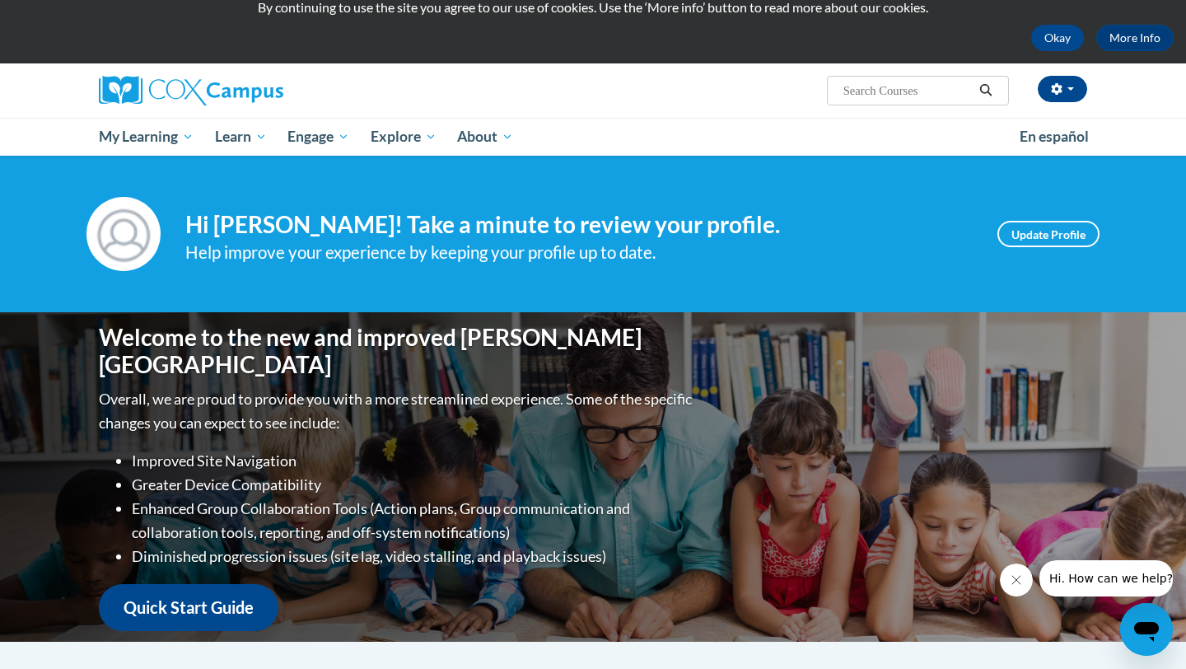
click at [890, 91] on input "Search..." at bounding box center [907, 91] width 132 height 20
type input "RTI"
click at [976, 100] on span "Search Search... RTI" at bounding box center [918, 91] width 182 height 30
click at [982, 94] on icon "Search" at bounding box center [986, 90] width 12 height 12
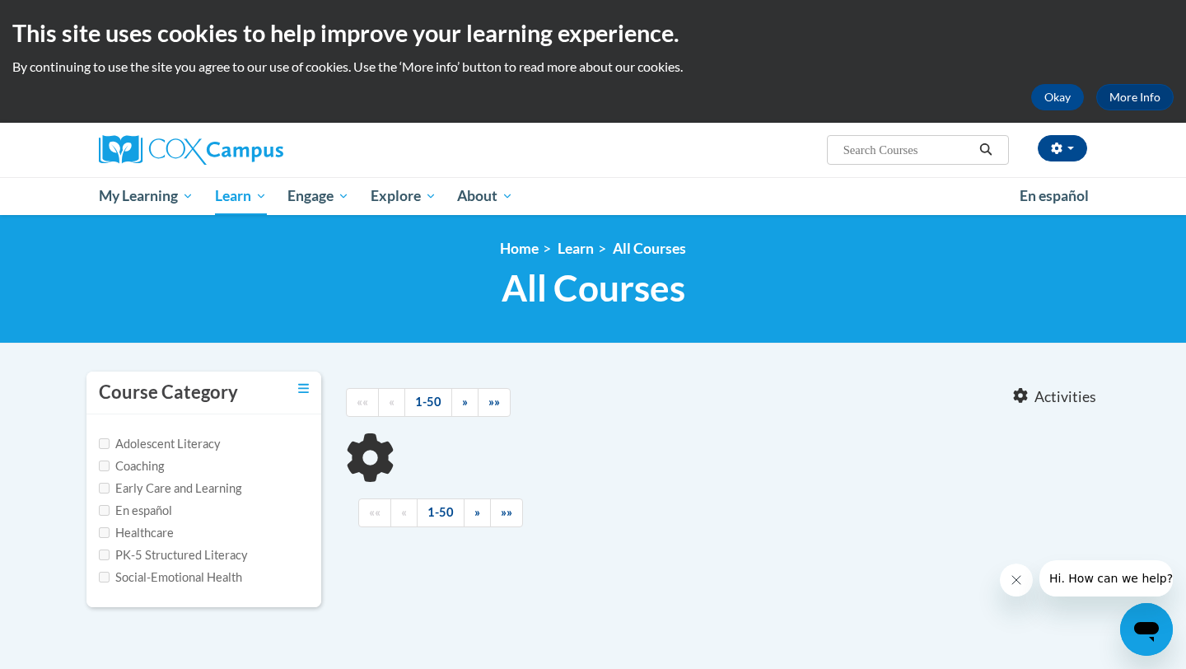
type input "RTI"
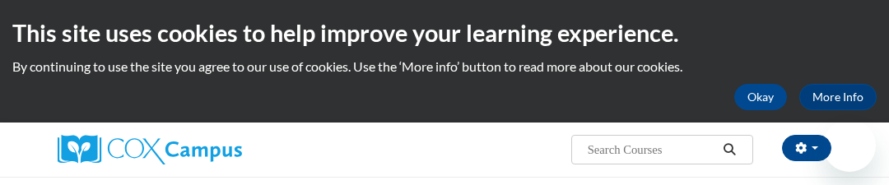
type input "RTI"
